Goal: Information Seeking & Learning: Learn about a topic

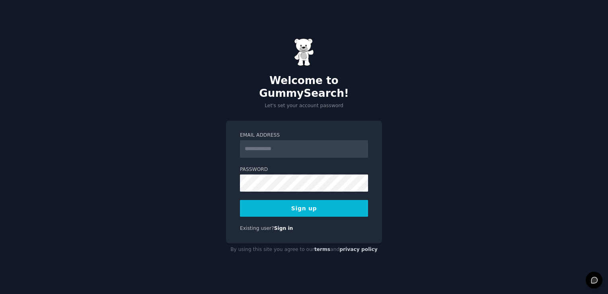
click at [270, 142] on input "Email Address" at bounding box center [304, 149] width 128 height 18
type input "**********"
click at [240, 200] on button "Sign up" at bounding box center [304, 208] width 128 height 17
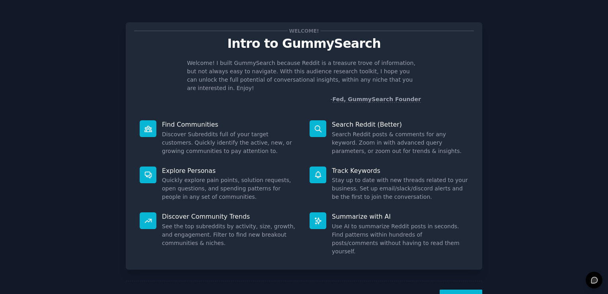
click at [466, 290] on button "Next" at bounding box center [461, 300] width 43 height 20
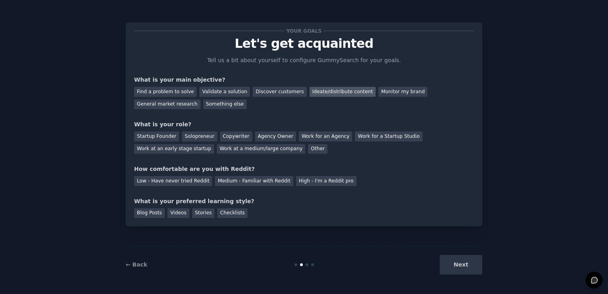
click at [323, 90] on div "Ideate/distribute content" at bounding box center [343, 92] width 66 height 10
click at [308, 149] on div "Other" at bounding box center [318, 149] width 20 height 10
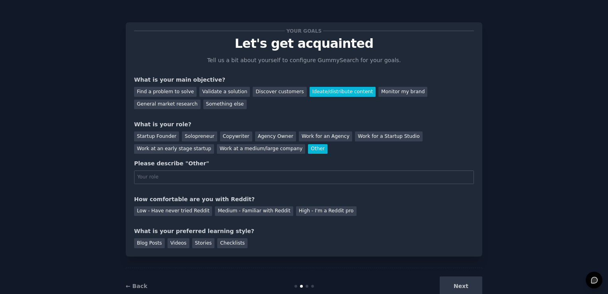
click at [200, 173] on input "text" at bounding box center [304, 177] width 340 height 14
type input "job seeker"
click at [181, 210] on div "Low - Have never tried Reddit" at bounding box center [173, 211] width 78 height 10
click at [148, 241] on div "Blog Posts" at bounding box center [149, 243] width 31 height 10
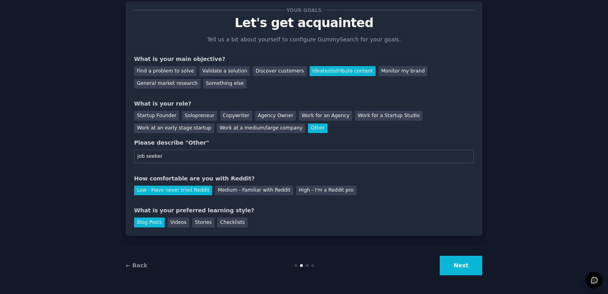
click at [459, 268] on button "Next" at bounding box center [461, 266] width 43 height 20
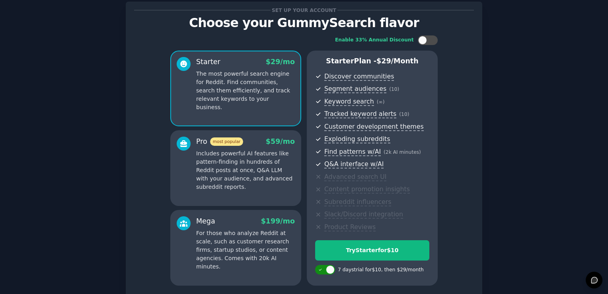
click at [330, 268] on div at bounding box center [330, 269] width 9 height 9
click at [330, 268] on div at bounding box center [325, 270] width 20 height 10
checkbox input "true"
click at [523, 62] on div "Set up your account Choose your GummySearch flavor Enable 33% Annual Discount S…" at bounding box center [304, 170] width 586 height 360
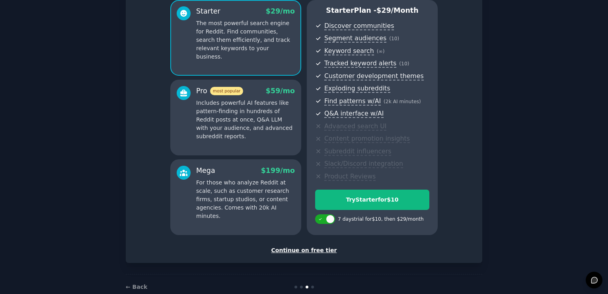
scroll to position [88, 0]
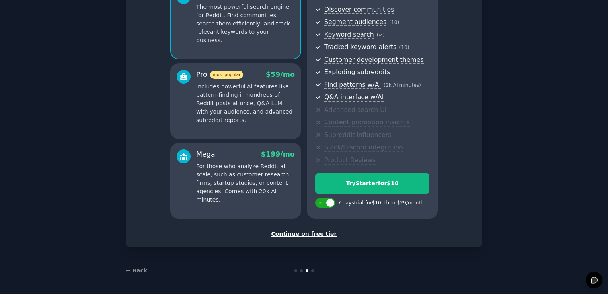
click at [302, 236] on div "Continue on free tier" at bounding box center [304, 234] width 340 height 8
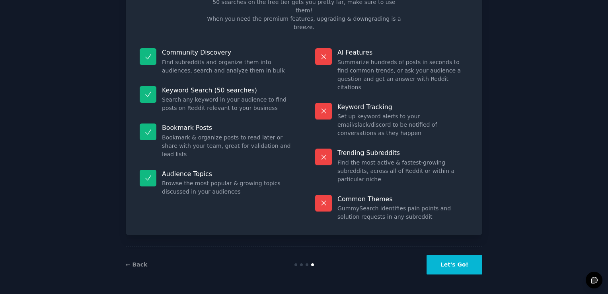
scroll to position [16, 0]
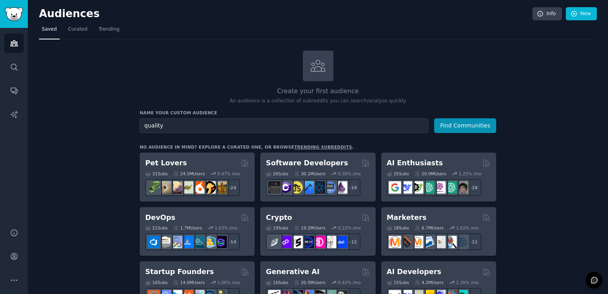
click at [434, 118] on button "Find Communities" at bounding box center [465, 125] width 62 height 15
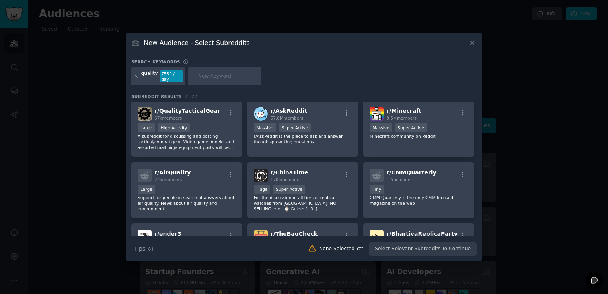
scroll to position [8, 0]
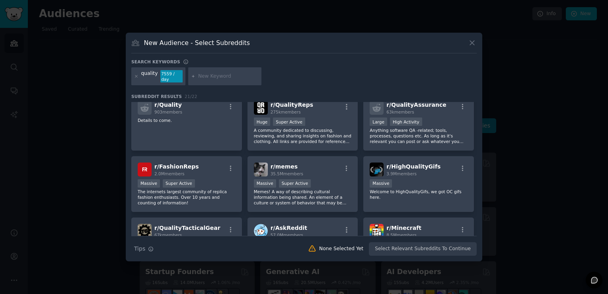
click at [472, 43] on icon at bounding box center [472, 43] width 8 height 8
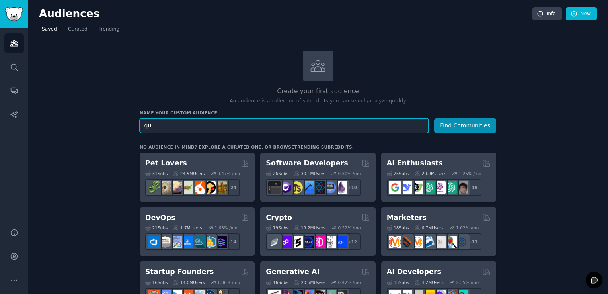
type input "q"
click at [175, 126] on input "managementconsultant" at bounding box center [284, 125] width 289 height 15
type input "management consultant"
click at [434, 118] on button "Find Communities" at bounding box center [465, 125] width 62 height 15
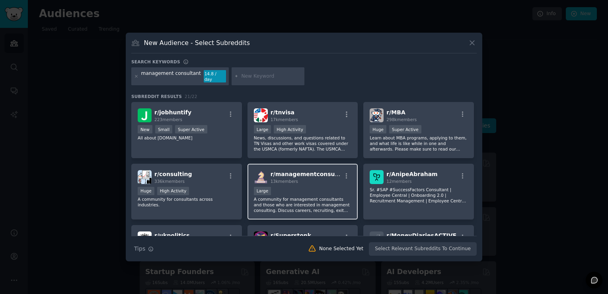
click at [301, 165] on div "r/ managementconsulting 13k members Large A community for management consultant…" at bounding box center [303, 192] width 111 height 56
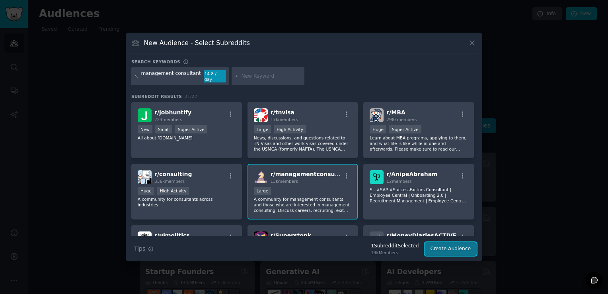
click at [448, 245] on button "Create Audience" at bounding box center [451, 249] width 53 height 14
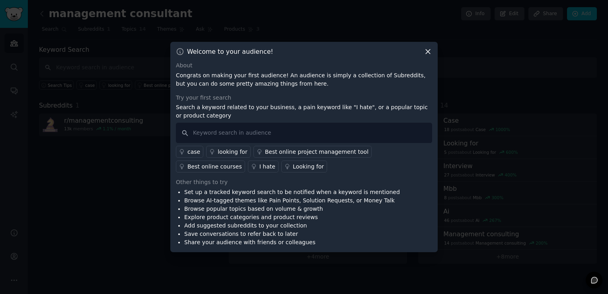
click at [234, 153] on div "looking for" at bounding box center [232, 152] width 29 height 8
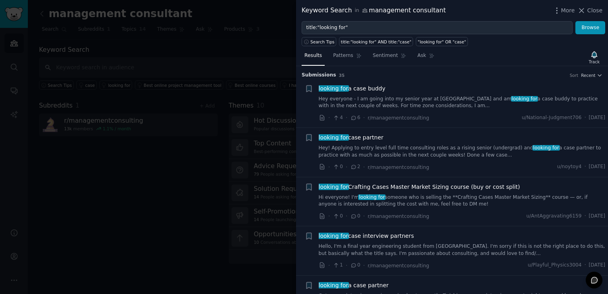
click at [255, 153] on div at bounding box center [304, 147] width 608 height 294
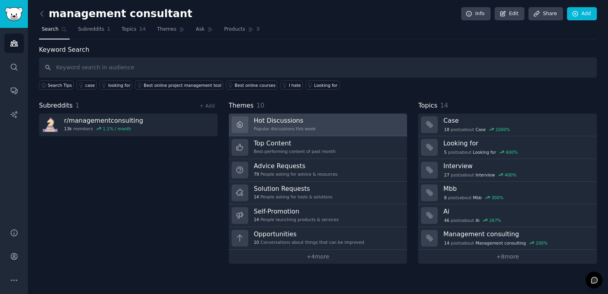
click at [282, 127] on div "Popular discussions this week" at bounding box center [285, 129] width 62 height 6
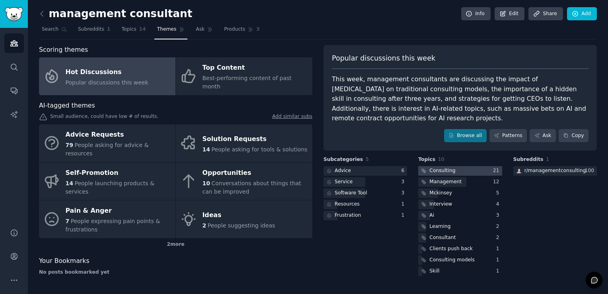
click at [432, 167] on div "Consulting" at bounding box center [443, 170] width 26 height 7
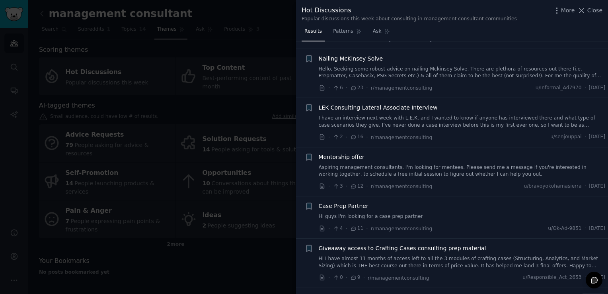
scroll to position [155, 0]
click at [340, 164] on link "Aspiring management consultants, I'm looking for mentees. Please send me a mess…" at bounding box center [462, 169] width 287 height 14
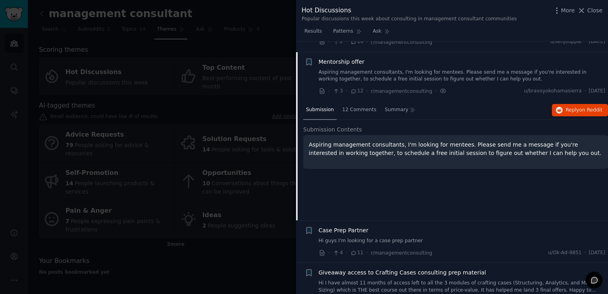
scroll to position [258, 0]
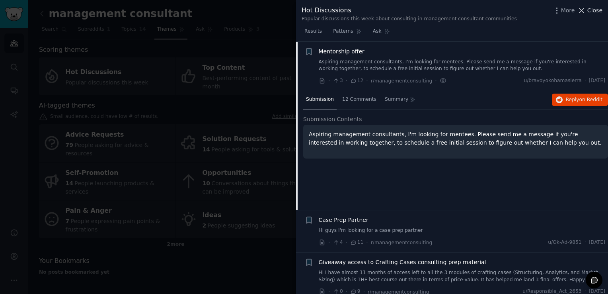
click at [593, 13] on span "Close" at bounding box center [595, 10] width 15 height 8
